Goal: Information Seeking & Learning: Learn about a topic

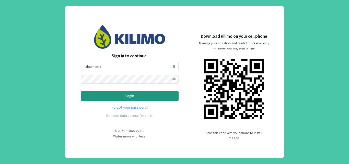
click at [126, 97] on p "Login" at bounding box center [129, 96] width 89 height 6
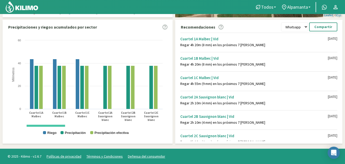
scroll to position [10, 0]
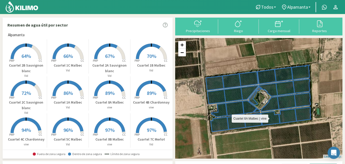
click at [270, 116] on icon at bounding box center [270, 119] width 19 height 14
click at [262, 119] on icon at bounding box center [270, 119] width 19 height 14
click at [104, 139] on p "Cuartel 8B Malbec" at bounding box center [109, 139] width 41 height 5
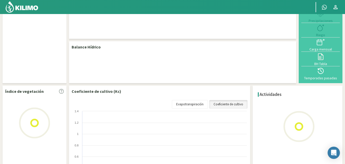
select select "22: Object"
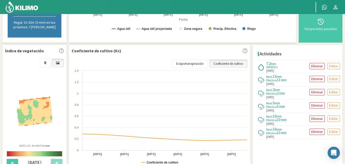
scroll to position [135, 0]
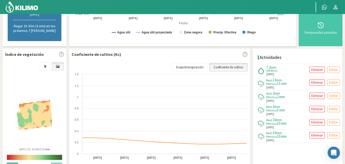
click at [221, 69] on link "Coeficiente de cultivo" at bounding box center [228, 67] width 38 height 9
click at [194, 67] on link "Evapotranspiración" at bounding box center [190, 67] width 36 height 9
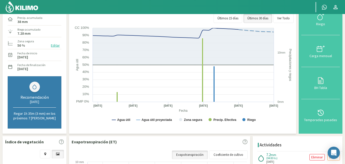
scroll to position [0, 0]
